Goal: Book appointment/travel/reservation

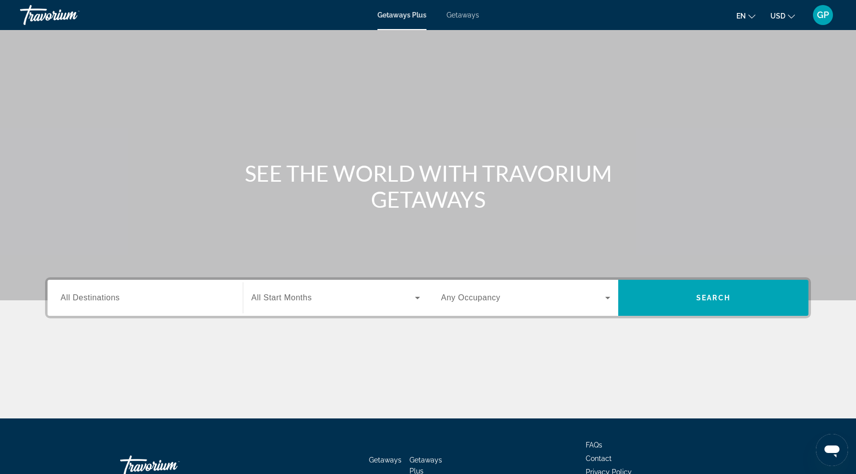
click at [467, 16] on span "Getaways" at bounding box center [462, 15] width 33 height 8
click at [109, 305] on div "Search widget" at bounding box center [145, 298] width 169 height 29
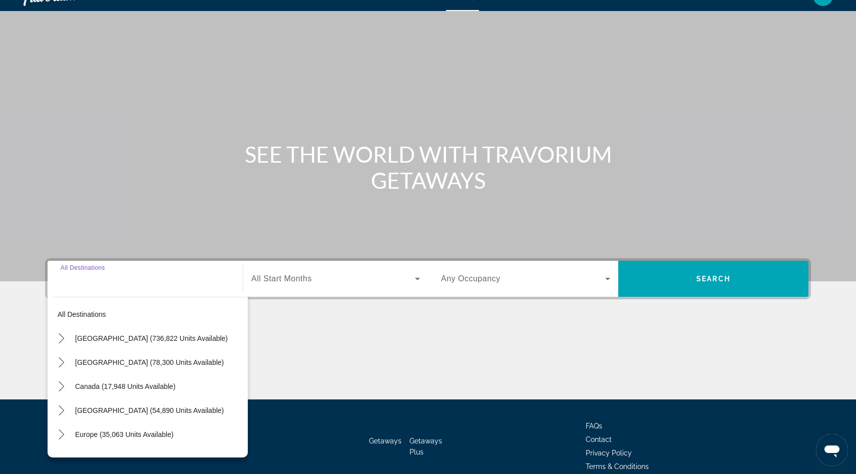
scroll to position [67, 0]
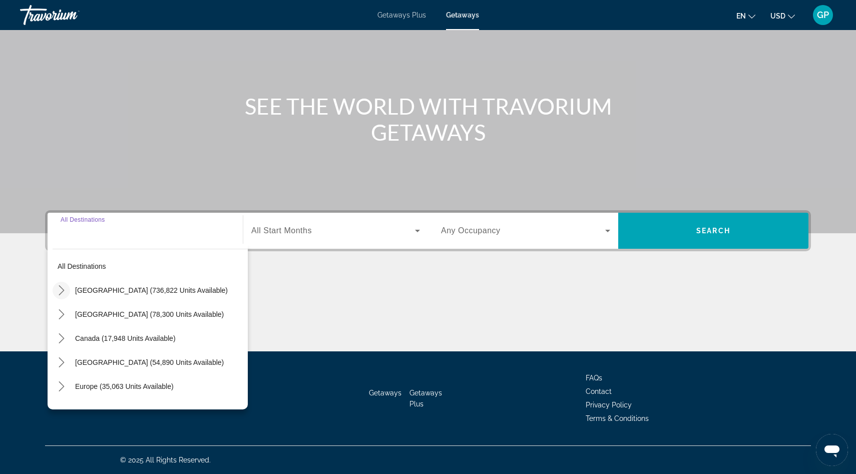
click at [61, 294] on icon "Toggle United States (736,822 units available) submenu" at bounding box center [62, 290] width 10 height 10
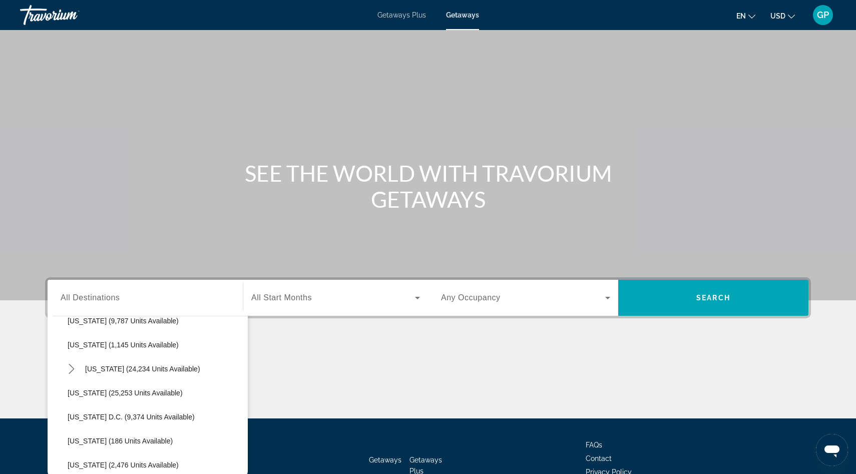
scroll to position [953, 0]
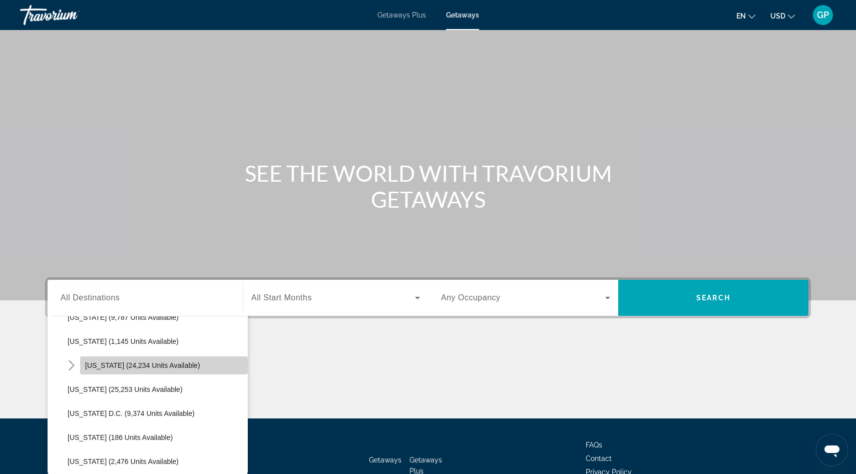
click at [122, 367] on span "Virginia (24,234 units available)" at bounding box center [142, 365] width 115 height 8
type input "**********"
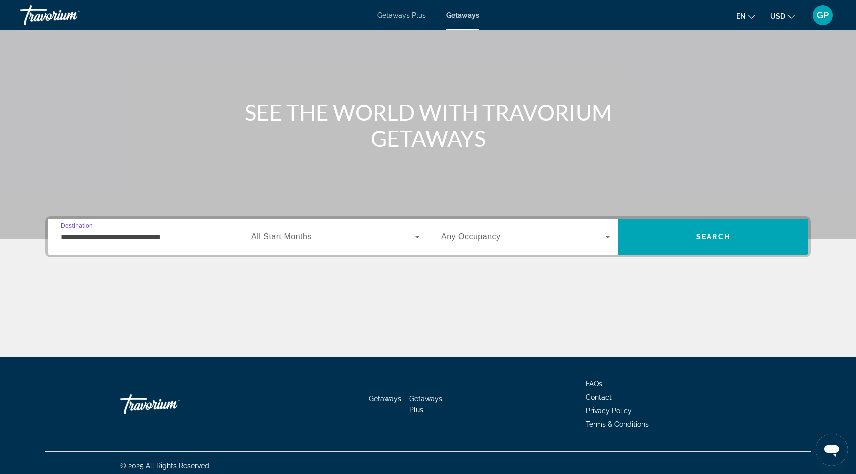
scroll to position [67, 0]
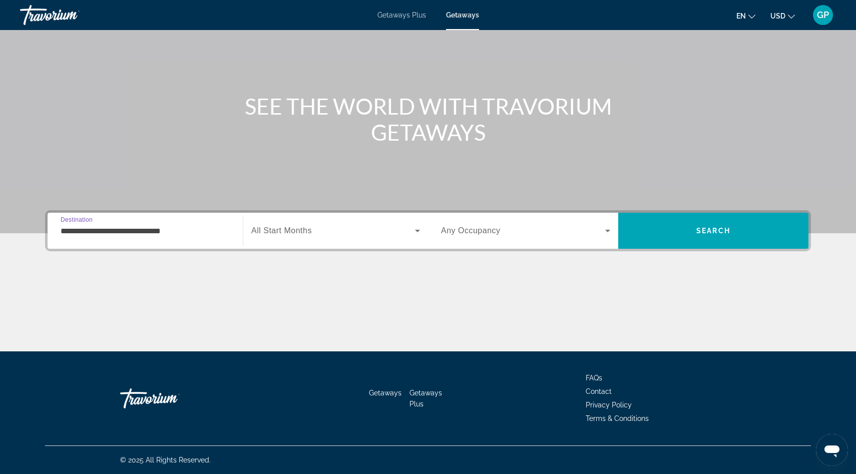
click at [607, 232] on icon "Search widget" at bounding box center [608, 231] width 12 height 12
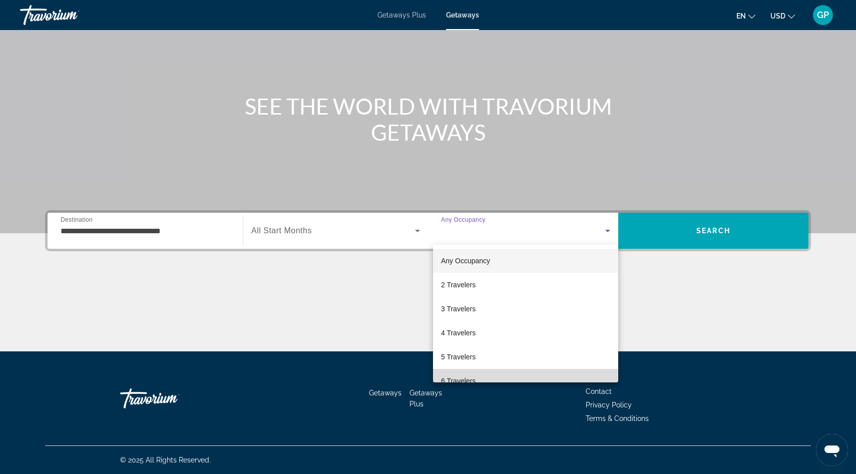
click at [499, 380] on mat-option "6 Travelers" at bounding box center [525, 381] width 185 height 24
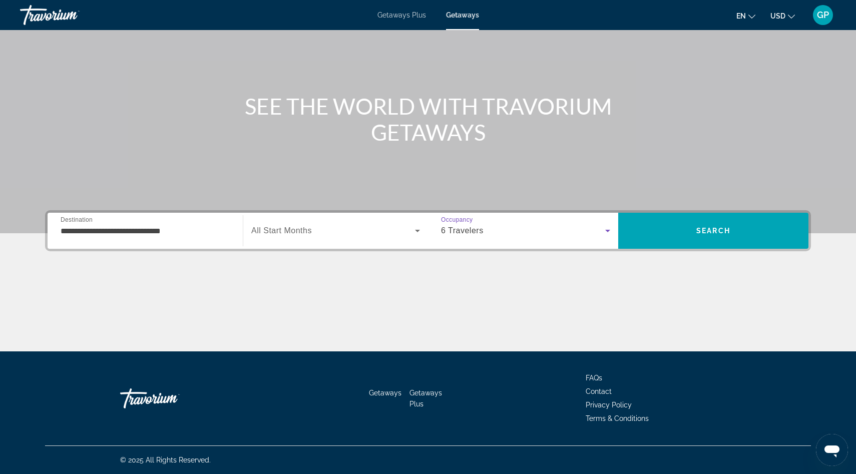
click at [308, 232] on span "All Start Months" at bounding box center [281, 230] width 61 height 9
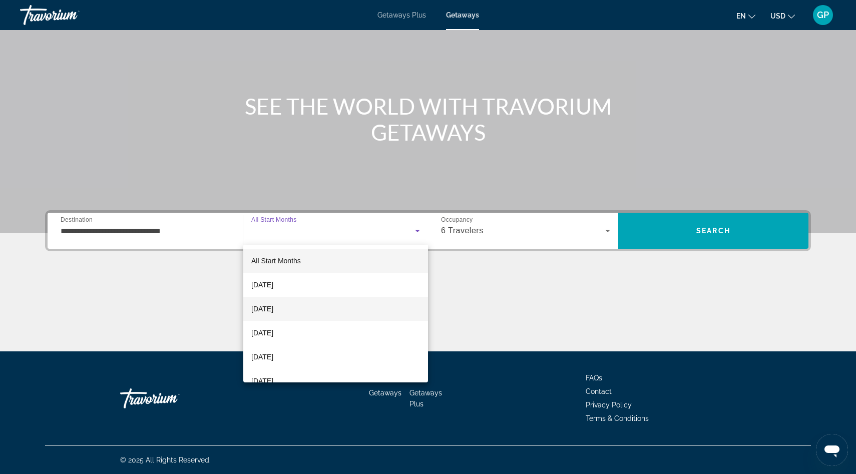
click at [273, 310] on span "November 2025" at bounding box center [262, 309] width 22 height 12
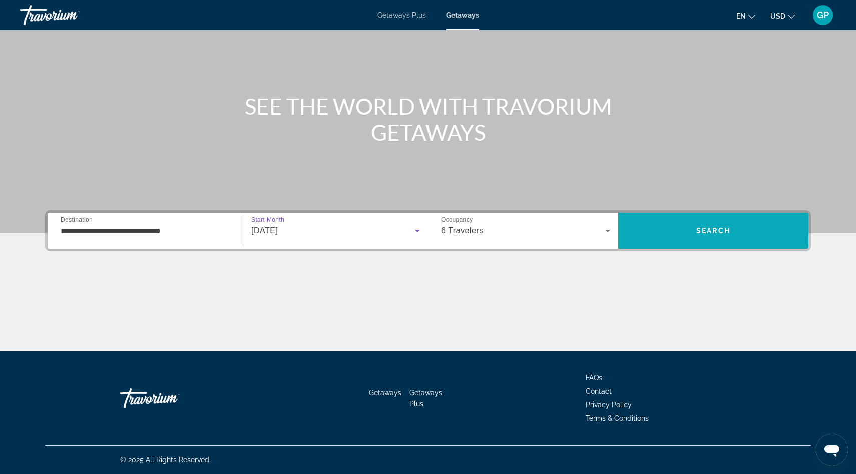
click at [713, 235] on span "Search" at bounding box center [713, 231] width 190 height 24
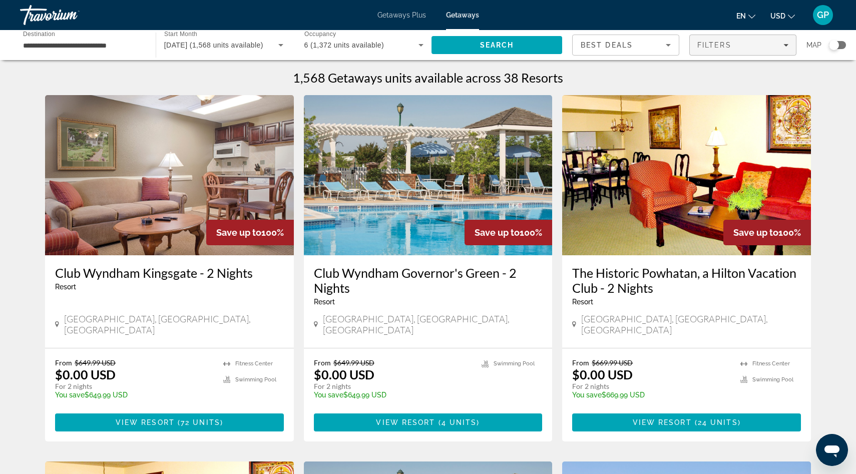
click at [788, 47] on span "Filters" at bounding box center [743, 45] width 106 height 24
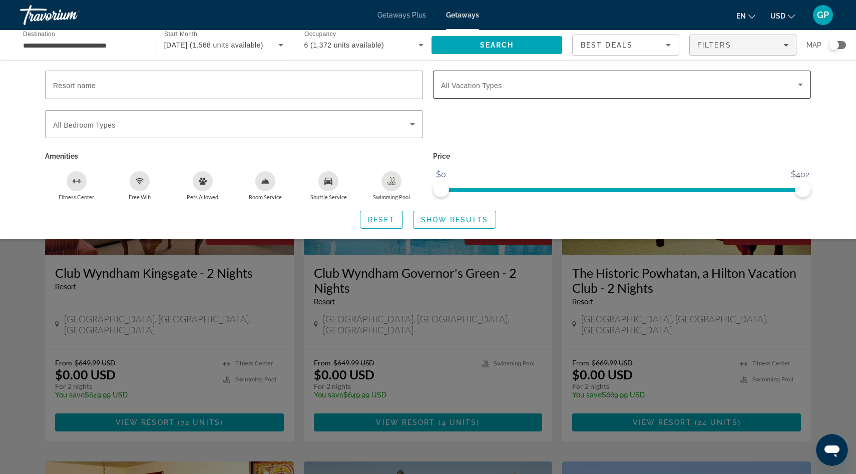
click at [575, 86] on span "Search widget" at bounding box center [619, 85] width 357 height 12
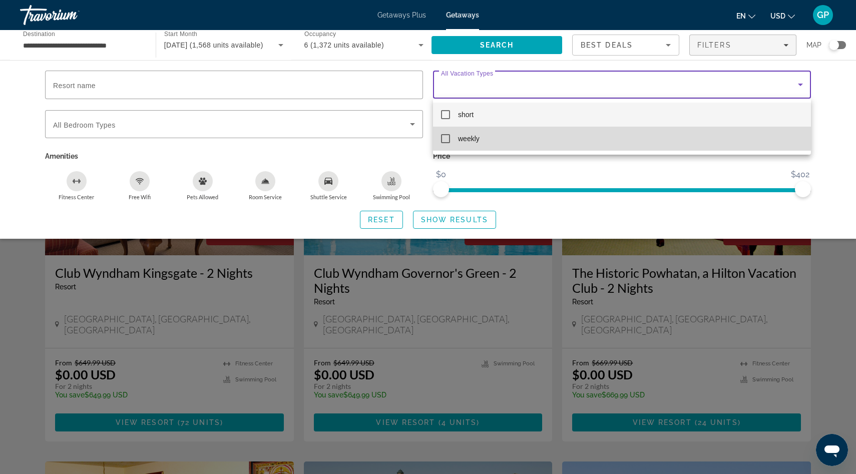
click at [447, 140] on mat-pseudo-checkbox at bounding box center [445, 138] width 9 height 9
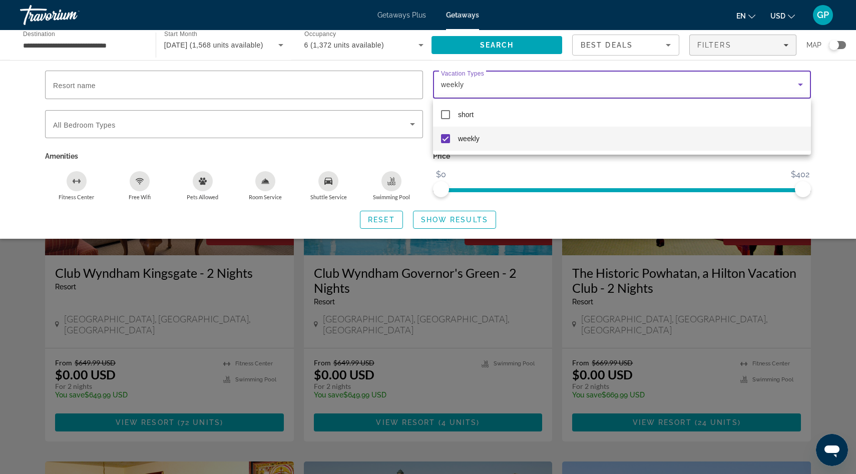
click at [622, 180] on div at bounding box center [428, 237] width 856 height 474
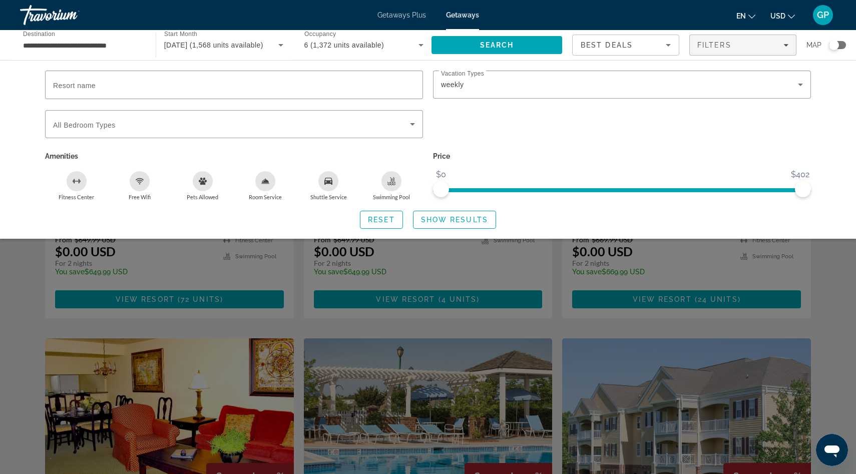
scroll to position [124, 0]
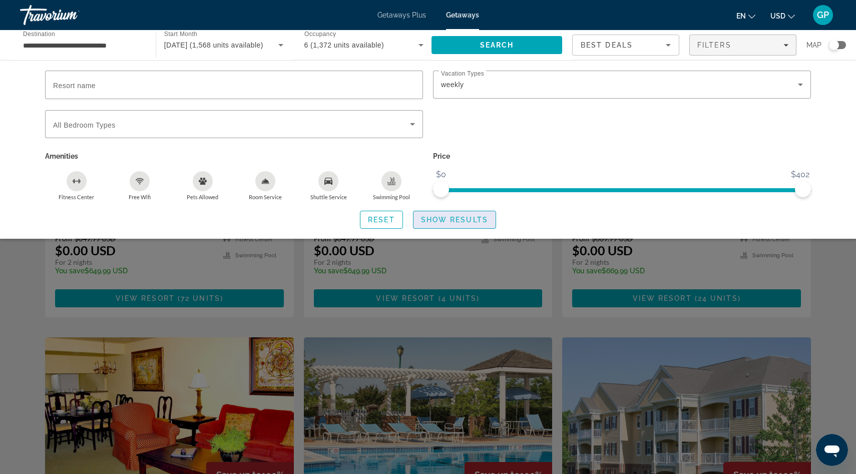
click at [477, 219] on span "Show Results" at bounding box center [454, 220] width 67 height 8
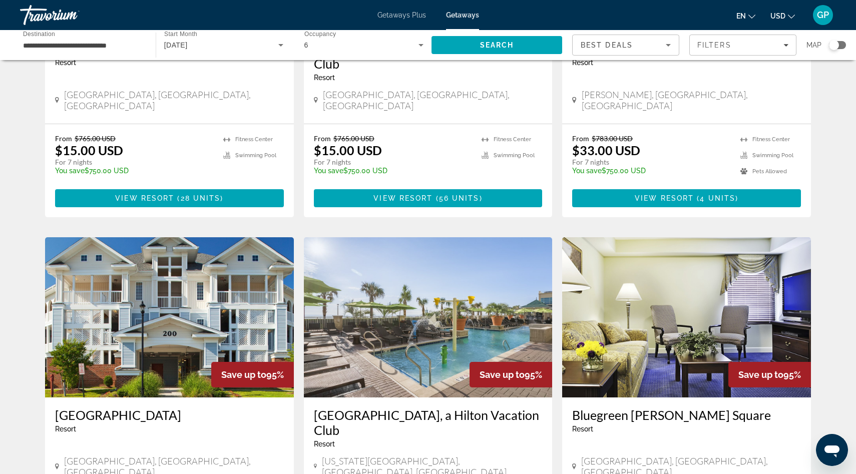
scroll to position [226, 0]
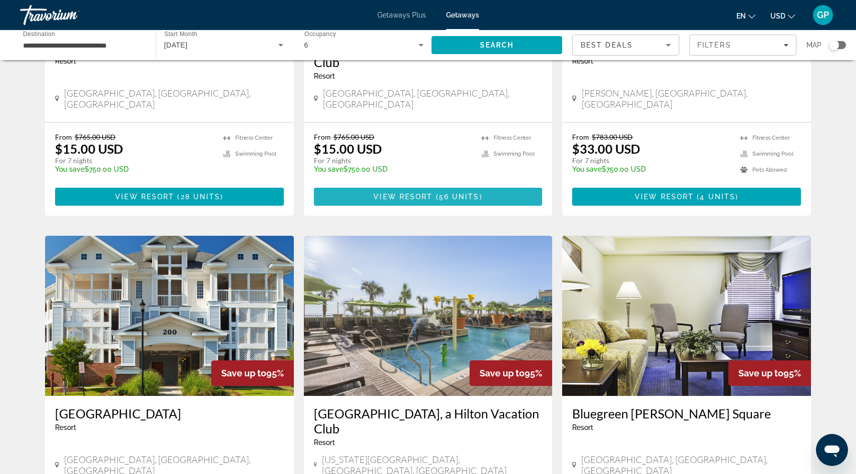
click at [428, 193] on span "View Resort" at bounding box center [402, 197] width 59 height 8
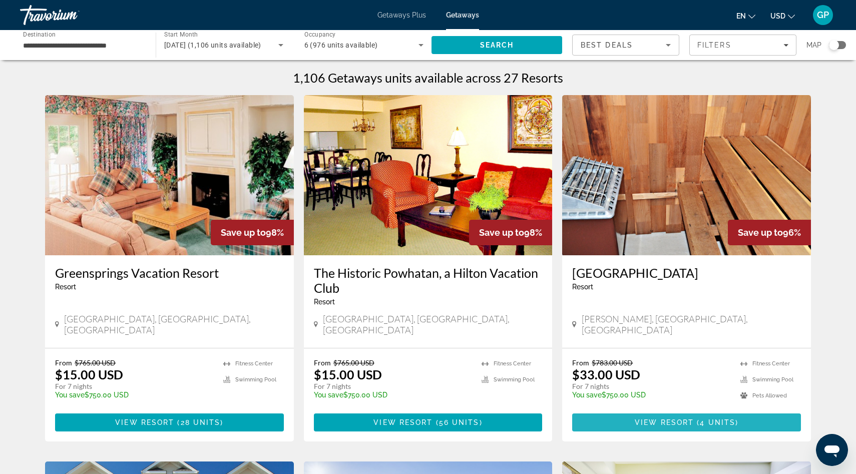
click at [690, 418] on span "View Resort" at bounding box center [664, 422] width 59 height 8
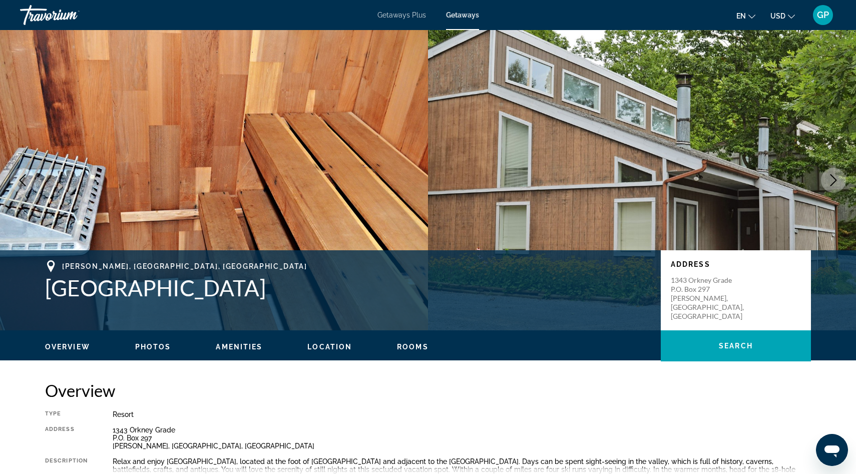
click at [467, 16] on span "Getaways" at bounding box center [462, 15] width 33 height 8
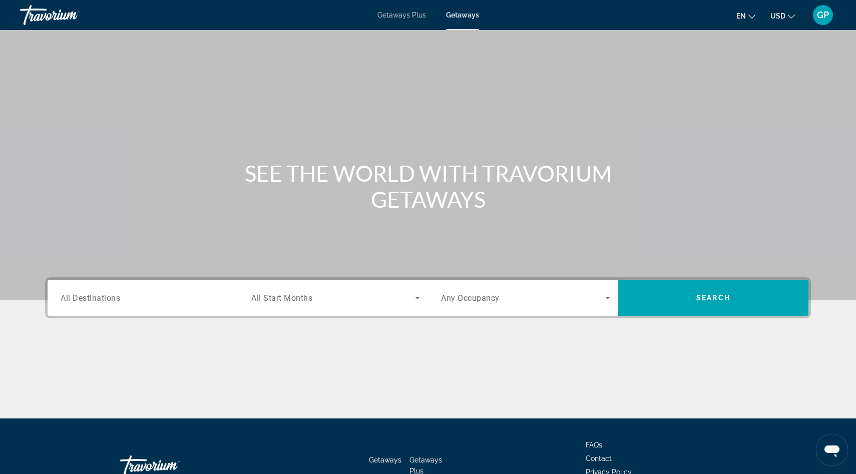
click at [70, 297] on span "All Destinations" at bounding box center [91, 298] width 60 height 10
click at [70, 297] on input "Destination All Destinations" at bounding box center [145, 298] width 169 height 12
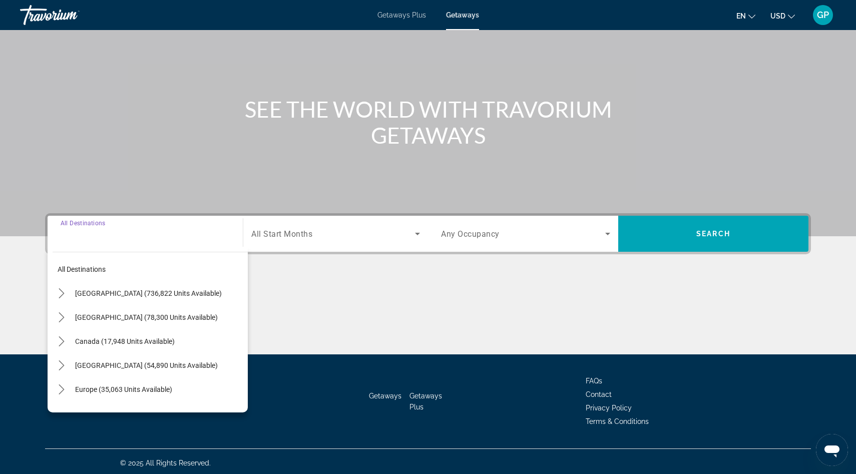
scroll to position [67, 0]
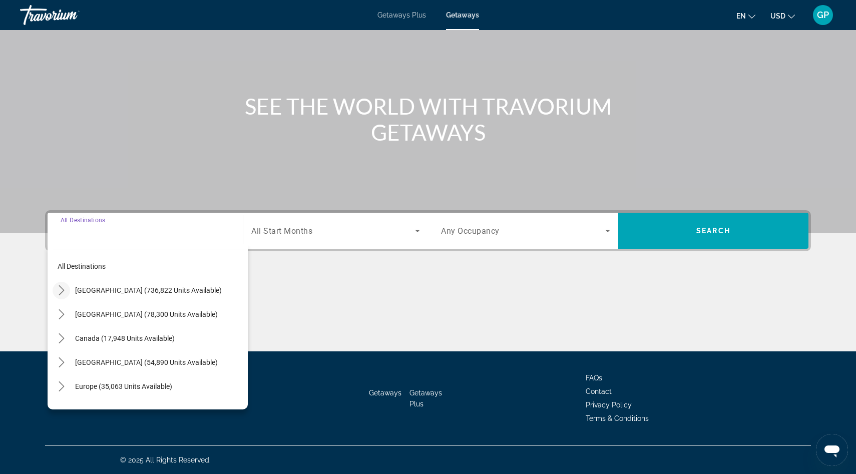
click at [62, 291] on icon "Toggle United States (736,822 units available) submenu" at bounding box center [62, 290] width 10 height 10
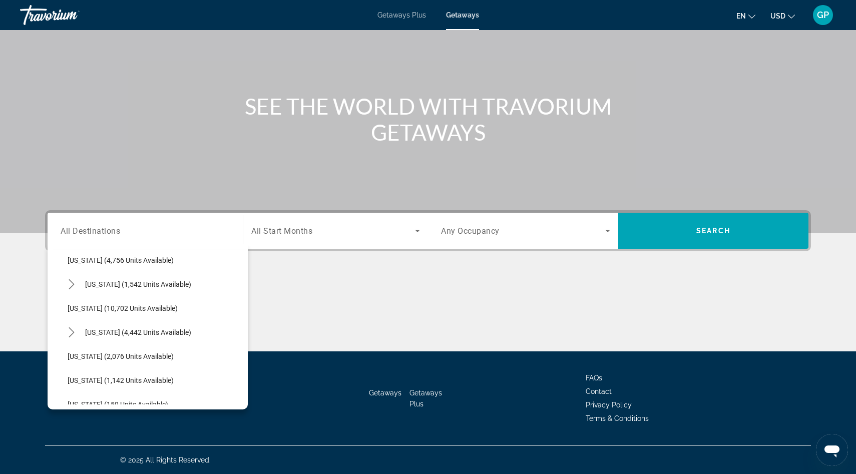
scroll to position [396, 0]
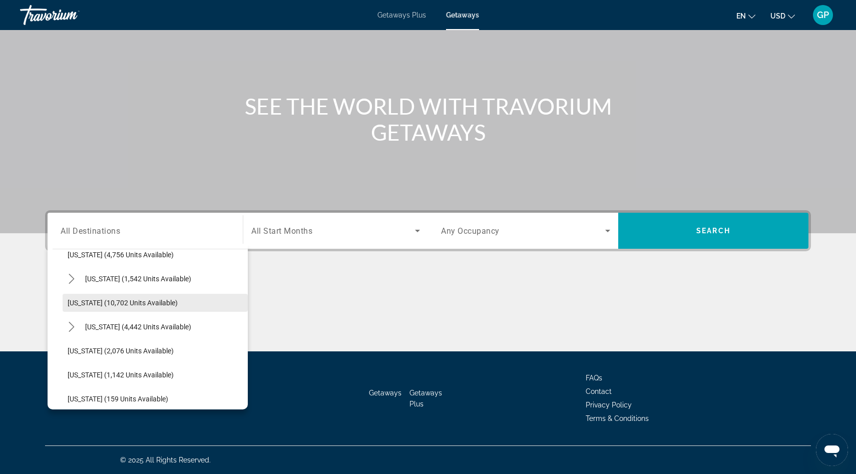
click at [111, 301] on span "Maryland (10,702 units available)" at bounding box center [123, 303] width 110 height 8
type input "**********"
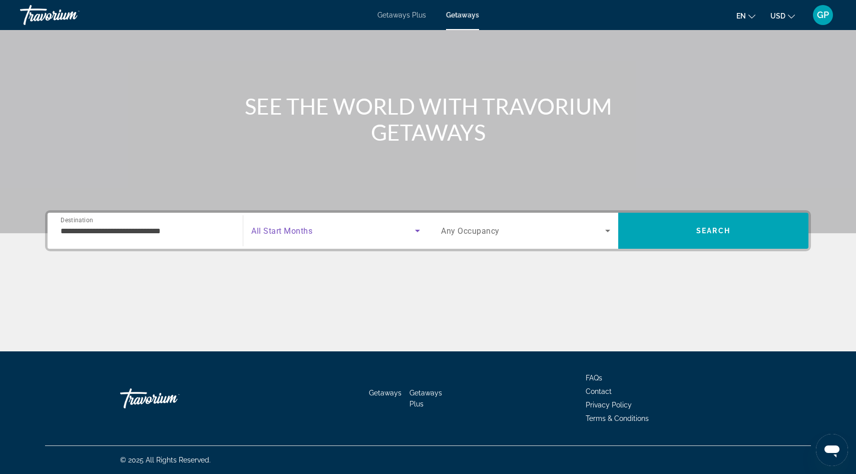
click at [367, 226] on span "Search widget" at bounding box center [333, 231] width 164 height 12
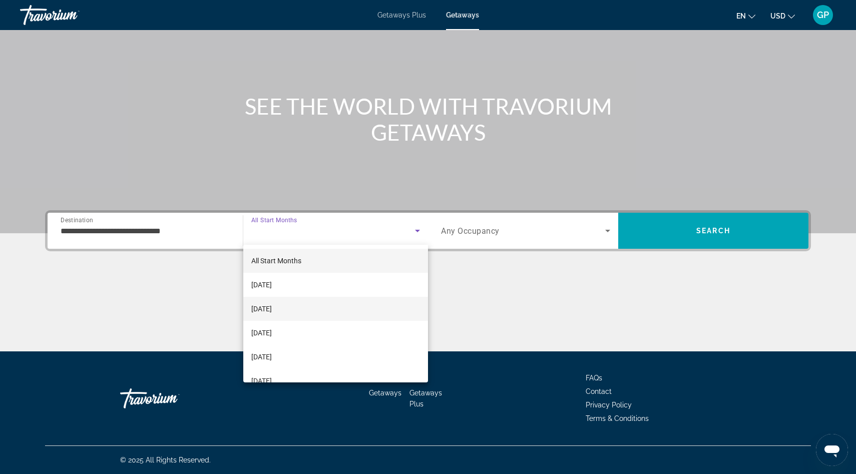
click at [307, 308] on mat-option "November 2025" at bounding box center [335, 309] width 185 height 24
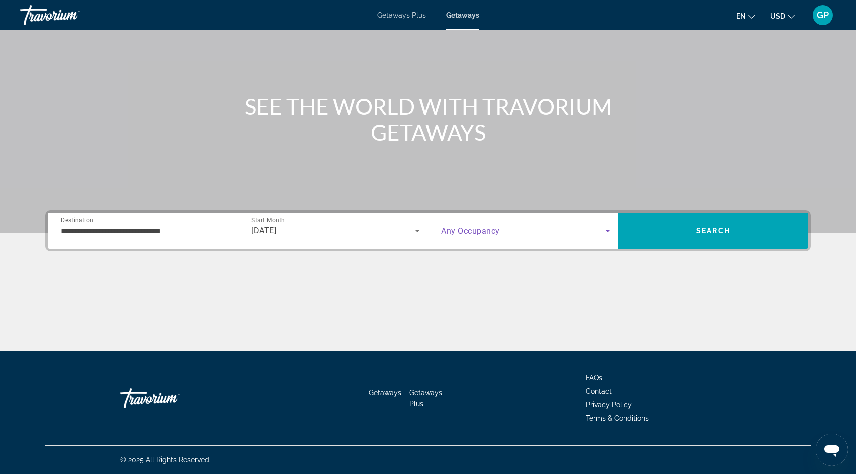
click at [608, 229] on icon "Search widget" at bounding box center [608, 231] width 12 height 12
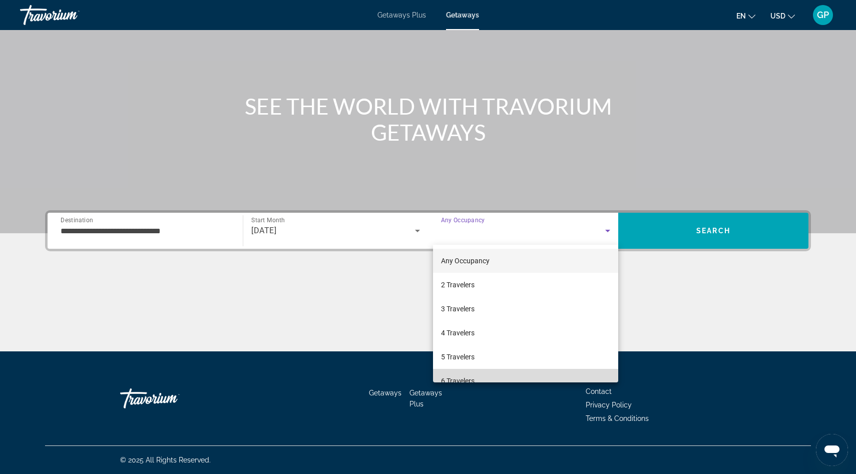
click at [543, 378] on mat-option "6 Travelers" at bounding box center [525, 381] width 185 height 24
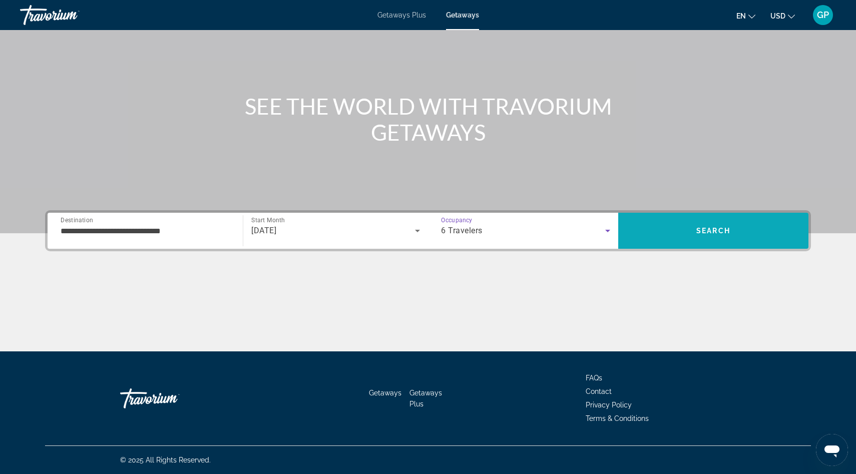
click at [709, 231] on span "Search" at bounding box center [713, 231] width 34 height 8
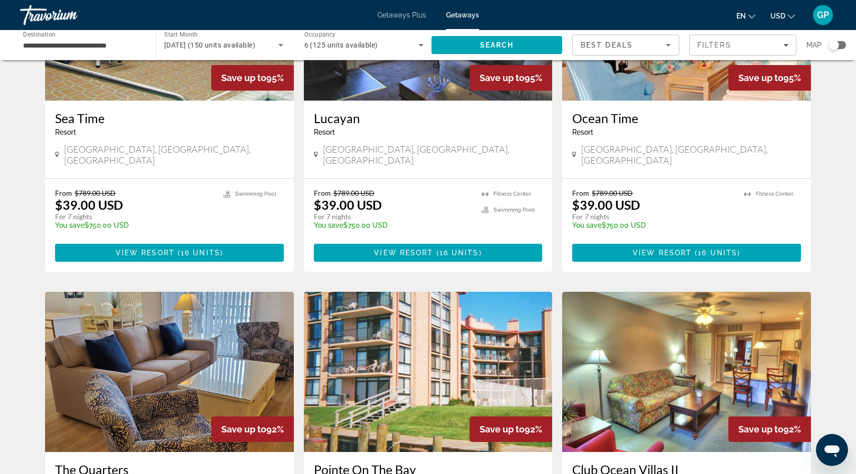
scroll to position [169, 0]
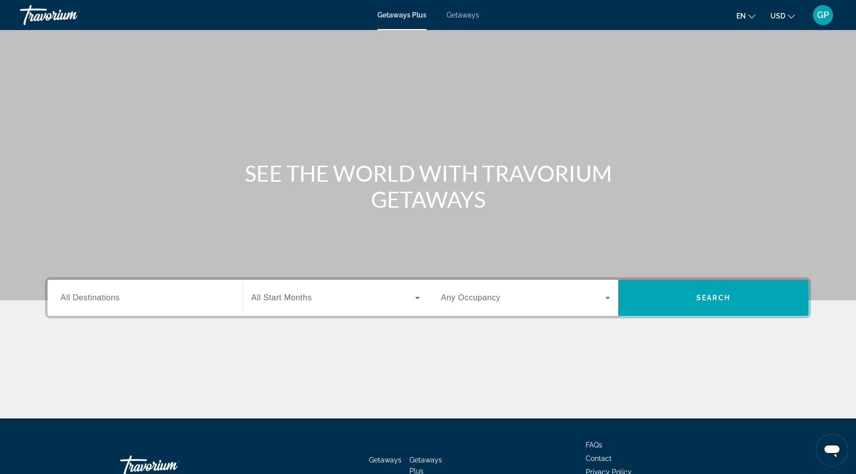
click at [103, 300] on span "All Destinations" at bounding box center [90, 297] width 59 height 9
click at [103, 300] on input "Destination All Destinations" at bounding box center [145, 298] width 169 height 12
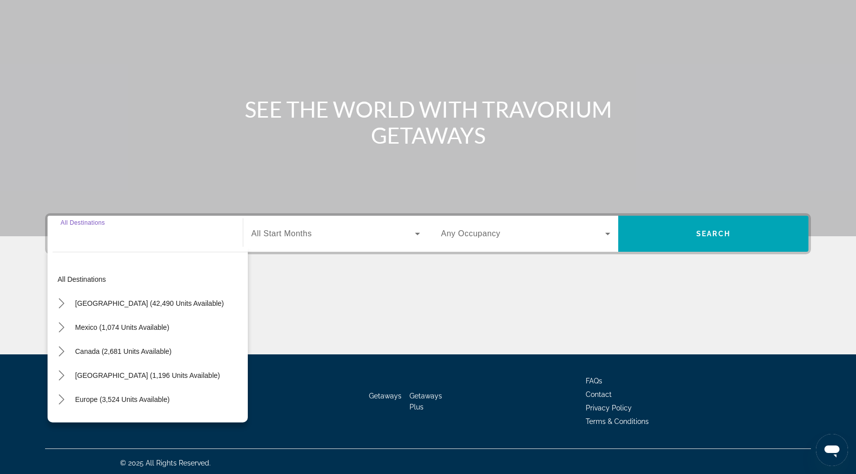
scroll to position [67, 0]
